Goal: Information Seeking & Learning: Learn about a topic

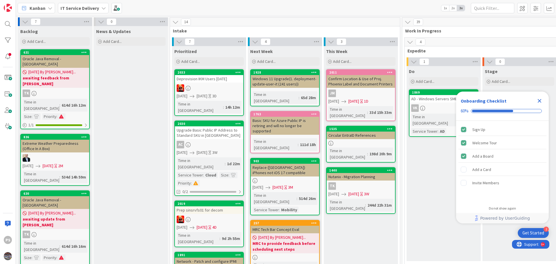
click at [541, 103] on icon "Close Checklist" at bounding box center [539, 100] width 7 height 7
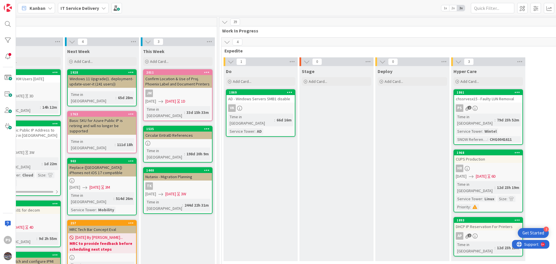
scroll to position [0, 184]
click at [268, 99] on div "AD - Windows Servers SMB1 disable" at bounding box center [260, 99] width 68 height 8
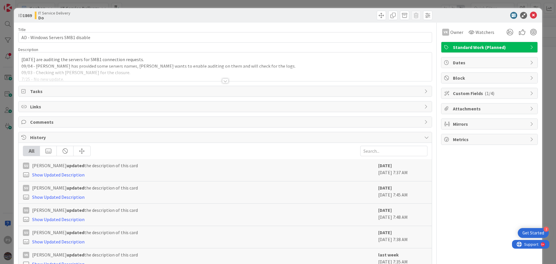
click at [150, 60] on div "[DATE] are auditing the servers for SMB1 connection requests. 09/04 - [PERSON_N…" at bounding box center [225, 66] width 413 height 29
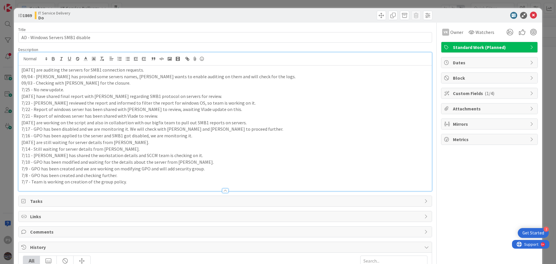
click at [157, 70] on p "[DATE] are auditing the servers for SMB1 connection requests." at bounding box center [224, 70] width 407 height 7
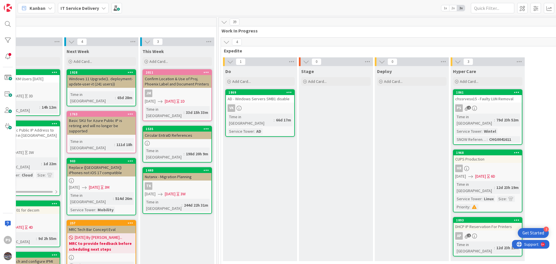
click at [484, 108] on div "PS 2" at bounding box center [487, 108] width 68 height 8
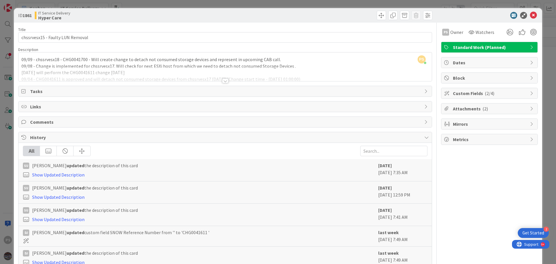
click at [70, 59] on div "PS [PERSON_NAME] just joined 09/09 - chssrvesx18 - CHG0041700 - Will create cha…" at bounding box center [225, 66] width 413 height 29
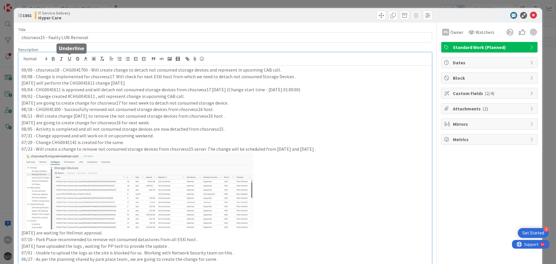
click at [70, 59] on icon "button" at bounding box center [69, 58] width 5 height 5
click at [69, 69] on p "09/09 - chssrvesx18 - CHG ﻿ 0041700 - Will create change to detach not consumed…" at bounding box center [224, 70] width 407 height 7
click at [69, 69] on p "09/09 - chssrvesx18 - CHG0041700 - Will create change to detach not consumed st…" at bounding box center [224, 70] width 407 height 7
click at [146, 71] on p "09/09 - chssrvesx18 - CHG0041700 - Will create change to detach not consumed st…" at bounding box center [224, 70] width 407 height 7
click at [96, 72] on p "09/09 - chssrvesx18 - CHG0041700 - Will create change to detach not consumed st…" at bounding box center [224, 70] width 407 height 7
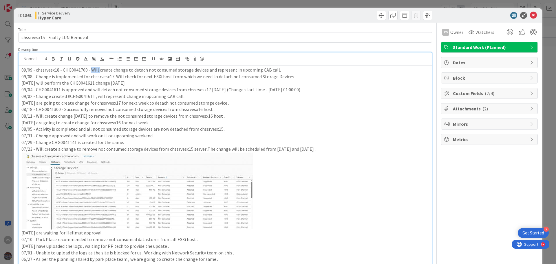
click at [96, 72] on p "09/09 - chssrvesx18 - CHG0041700 - Will create change to detach not consumed st…" at bounding box center [224, 70] width 407 height 7
click at [76, 70] on p "09/09 - chssrvesx18 - CHG0041700 - Will create change to detach not consumed st…" at bounding box center [224, 70] width 407 height 7
copy p "CHG0041700"
click at [90, 67] on p "09/09 - chssrvesx18 - CHG0041700 - Will create change to detach not consumed st…" at bounding box center [224, 70] width 407 height 7
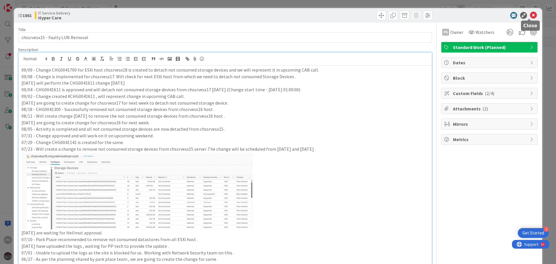
click at [530, 14] on icon at bounding box center [533, 15] width 7 height 7
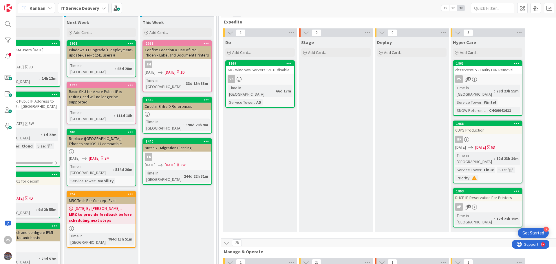
click at [479, 136] on div "HR" at bounding box center [487, 140] width 68 height 8
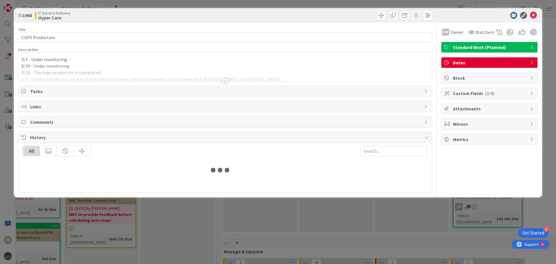
click at [479, 131] on div "HR Owner Watchers Standard Work (Planned) Dates Block Custom Fields ( 3/4 ) Att…" at bounding box center [489, 108] width 97 height 170
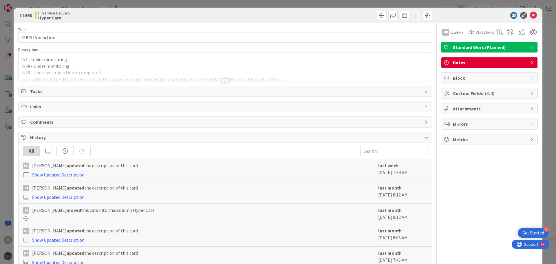
click at [99, 62] on div "9/1 - Under monitoring 8/29 - Under monitoring 8/28 - The cups production is co…" at bounding box center [225, 66] width 413 height 29
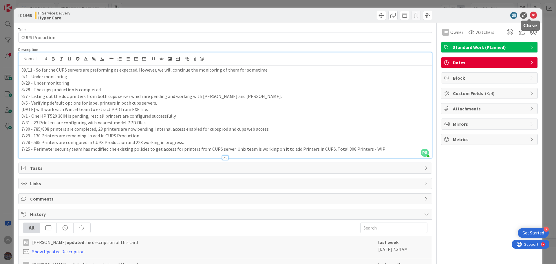
click at [531, 17] on icon at bounding box center [533, 15] width 7 height 7
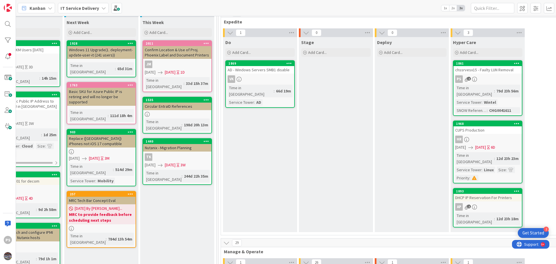
click at [468, 194] on div "DHCP IP Reservation For Printers" at bounding box center [487, 198] width 68 height 8
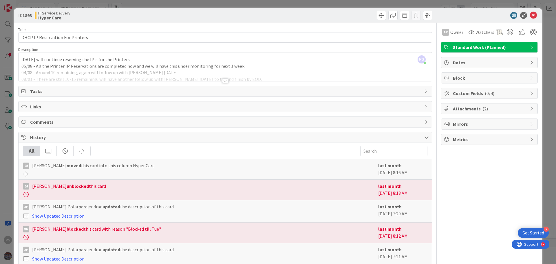
click at [466, 81] on span "Block" at bounding box center [490, 77] width 74 height 7
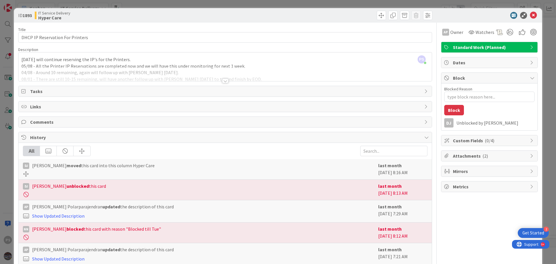
click at [466, 81] on span "Block" at bounding box center [490, 77] width 74 height 7
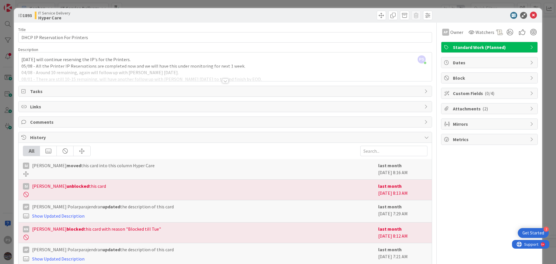
click at [132, 59] on div "PS [PERSON_NAME] just joined [DATE] will continue reserving the IP's for the Pr…" at bounding box center [225, 66] width 413 height 29
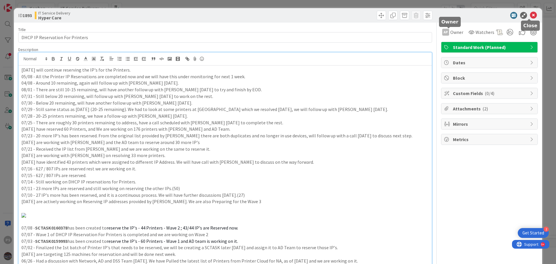
click at [530, 16] on icon at bounding box center [533, 15] width 7 height 7
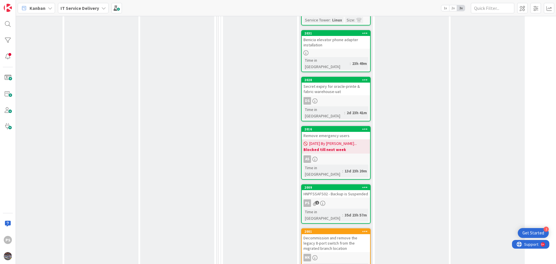
scroll to position [521, 184]
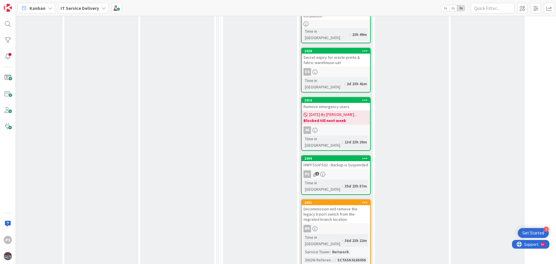
click at [344, 161] on div "HNPFSSAFS02 - Backup is Suspended" at bounding box center [336, 165] width 68 height 8
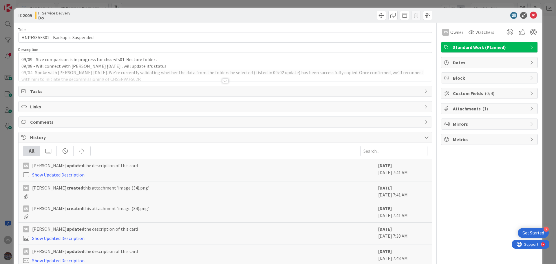
click at [155, 63] on div "09/09 - Size comparison is in progress for chssrvfs01-Restore folder . 09/08 - …" at bounding box center [225, 66] width 413 height 29
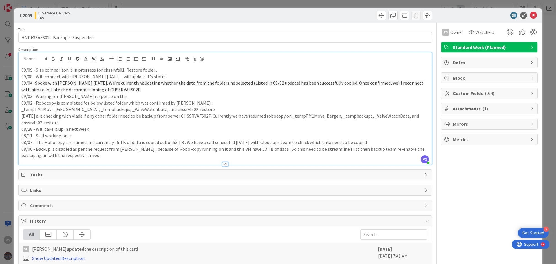
click at [169, 72] on p "09/09 - Size comparison is in progress for chssrvfs01-Restore folder ." at bounding box center [224, 70] width 407 height 7
click at [168, 71] on p "09/09 - Size comparison is in progress for chssrvfs01-Restore folder ." at bounding box center [224, 70] width 407 height 7
drag, startPoint x: 168, startPoint y: 71, endPoint x: 0, endPoint y: 69, distance: 168.2
click at [0, 69] on div "ID 2009 IT Service Delivery Do Title 33 / 128 HNPFSSAFS02 - Backup is Suspended…" at bounding box center [278, 132] width 556 height 264
copy p "09/09 - Size comparison is in progress for chssrvfs01-Restore folder ."
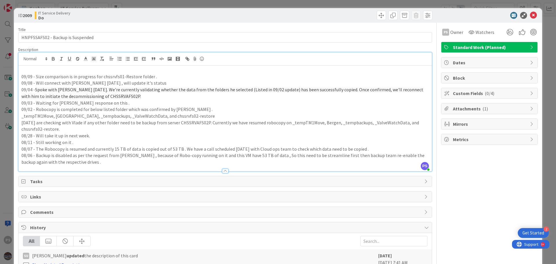
paste div
click at [530, 16] on icon at bounding box center [533, 15] width 7 height 7
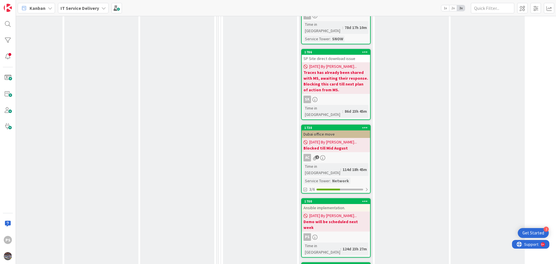
scroll to position [1419, 184]
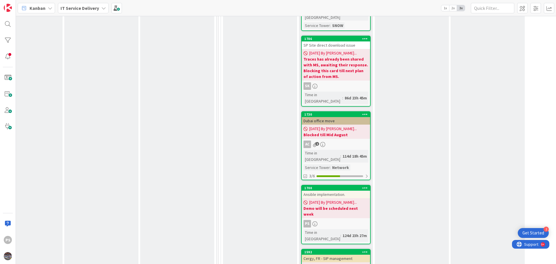
click at [324, 205] on b "Demo will be scheduled next week" at bounding box center [335, 211] width 65 height 12
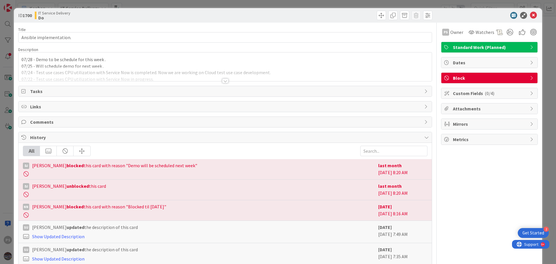
click at [114, 65] on div "07/28 - Demo to be schedule for this week . 07/25 - Will schedule demo for next…" at bounding box center [225, 66] width 413 height 29
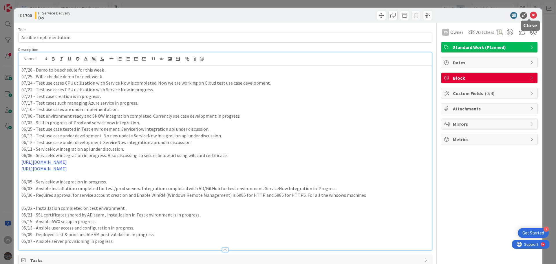
click at [531, 16] on icon at bounding box center [533, 15] width 7 height 7
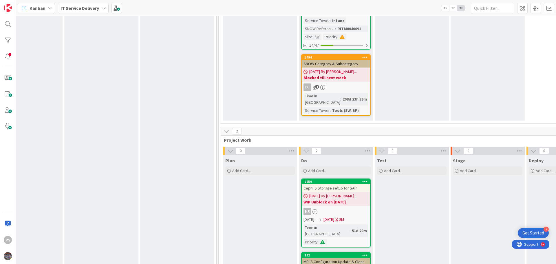
scroll to position [1969, 184]
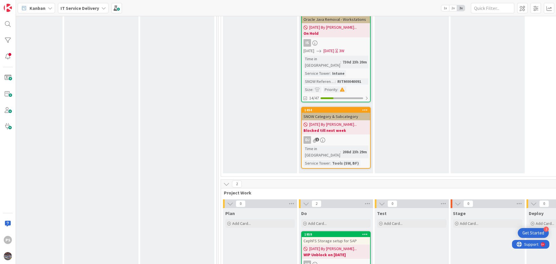
click at [330, 244] on div "[DATE] By [PERSON_NAME]... WIP Unblock on [DATE]" at bounding box center [336, 251] width 68 height 14
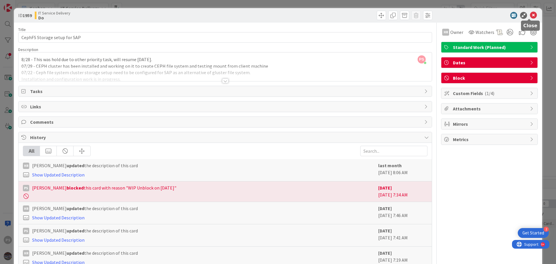
click at [530, 16] on icon at bounding box center [533, 15] width 7 height 7
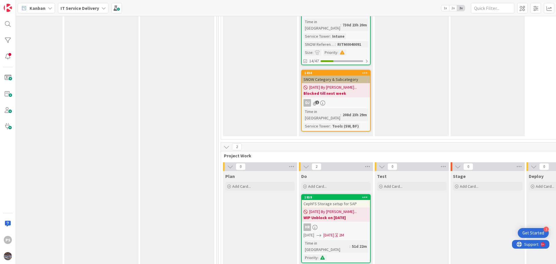
scroll to position [1948, 184]
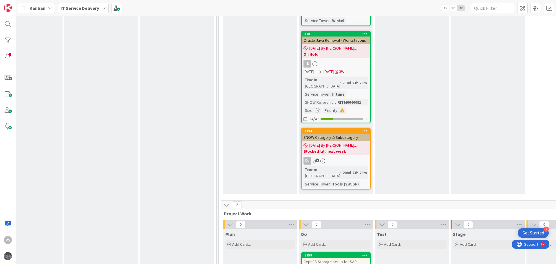
click at [334, 263] on span "[DATE] By [PERSON_NAME]..." at bounding box center [332, 269] width 47 height 6
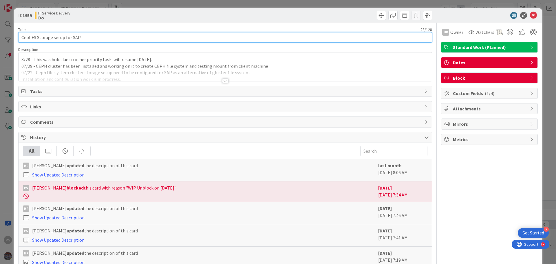
drag, startPoint x: 88, startPoint y: 37, endPoint x: 0, endPoint y: 37, distance: 88.0
click at [0, 37] on div "ID 1959 IT Service Delivery Do Title 28 / 128 CephFS Storage setup for SAP Desc…" at bounding box center [278, 132] width 556 height 264
